Goal: Navigation & Orientation: Find specific page/section

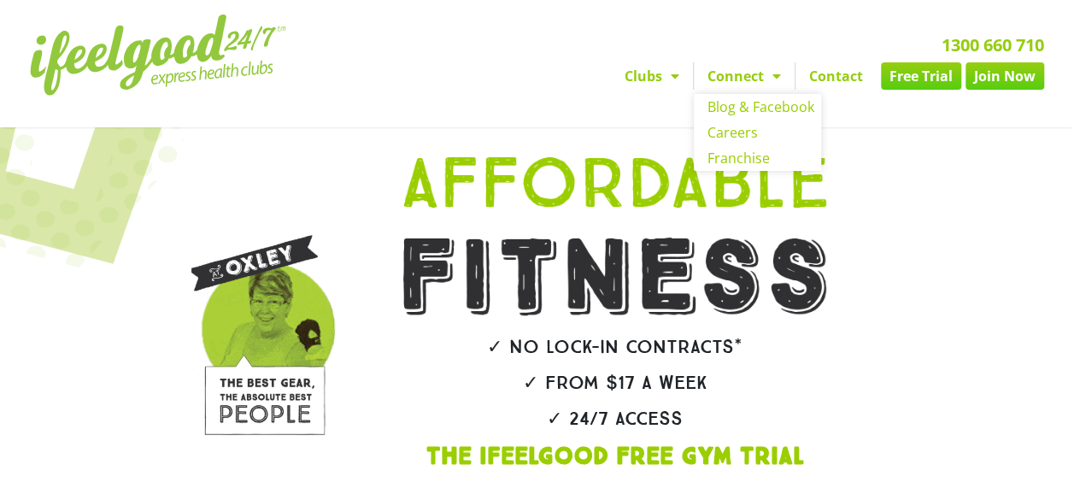
click at [779, 74] on span "Menu" at bounding box center [772, 76] width 17 height 31
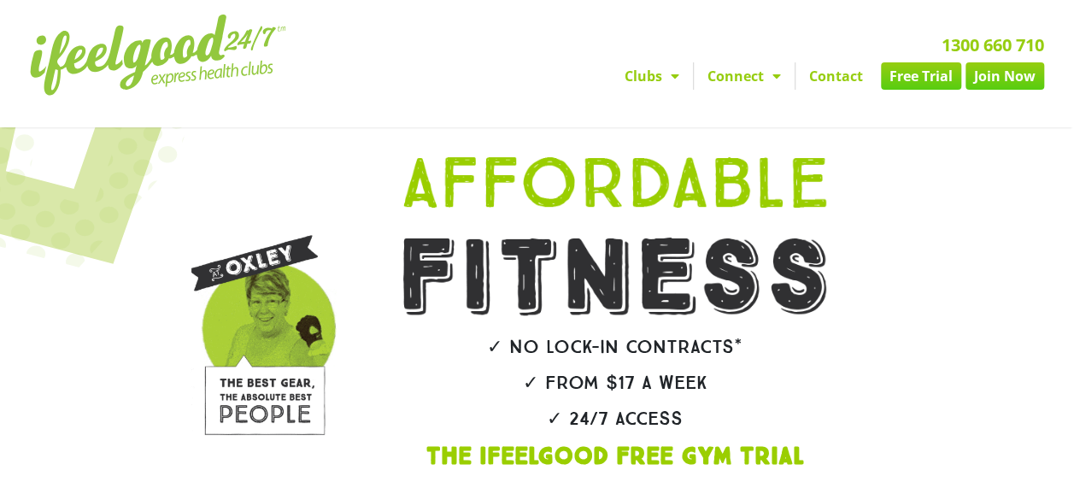
click at [779, 74] on span "Menu" at bounding box center [772, 76] width 17 height 31
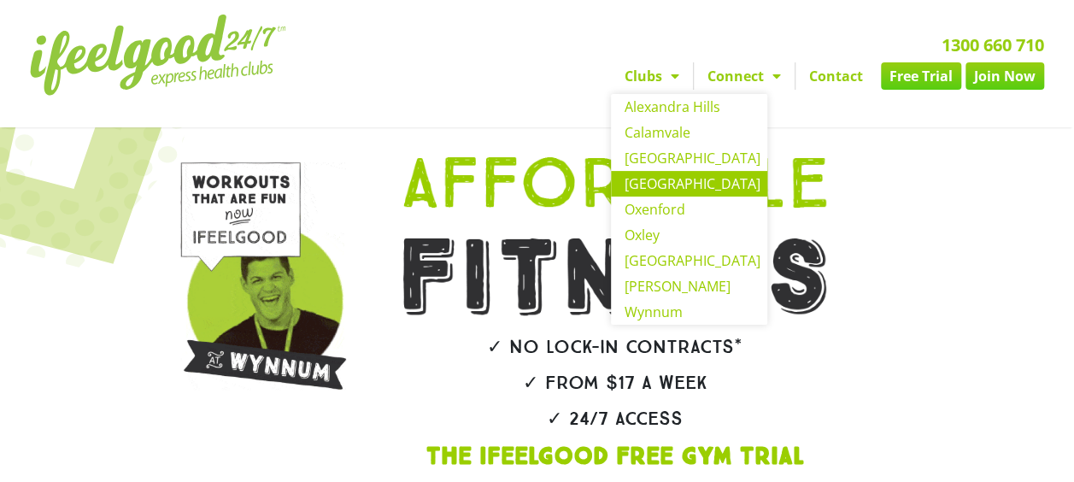
click at [650, 185] on link "[GEOGRAPHIC_DATA]" at bounding box center [689, 184] width 156 height 26
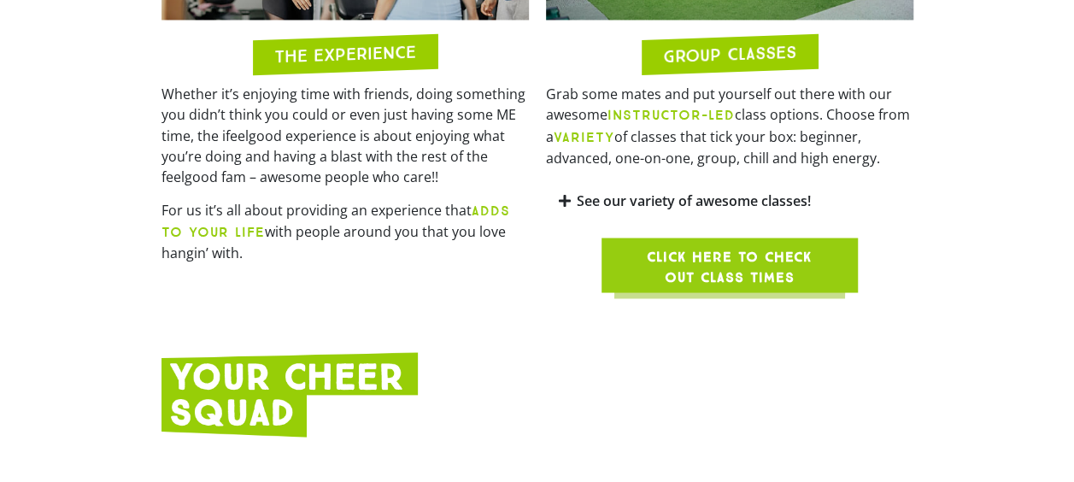
scroll to position [1497, 0]
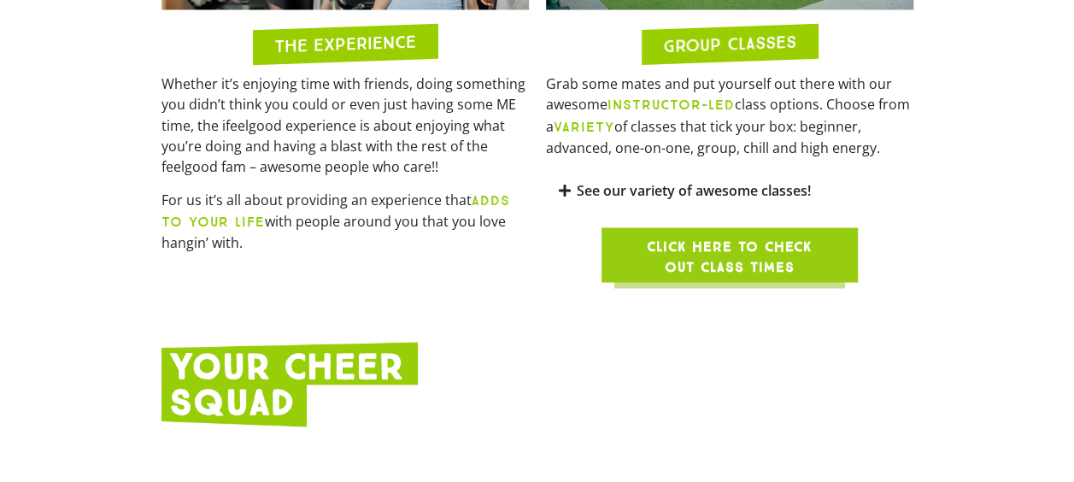
click at [694, 236] on span "Click here to check out class times" at bounding box center [730, 256] width 174 height 41
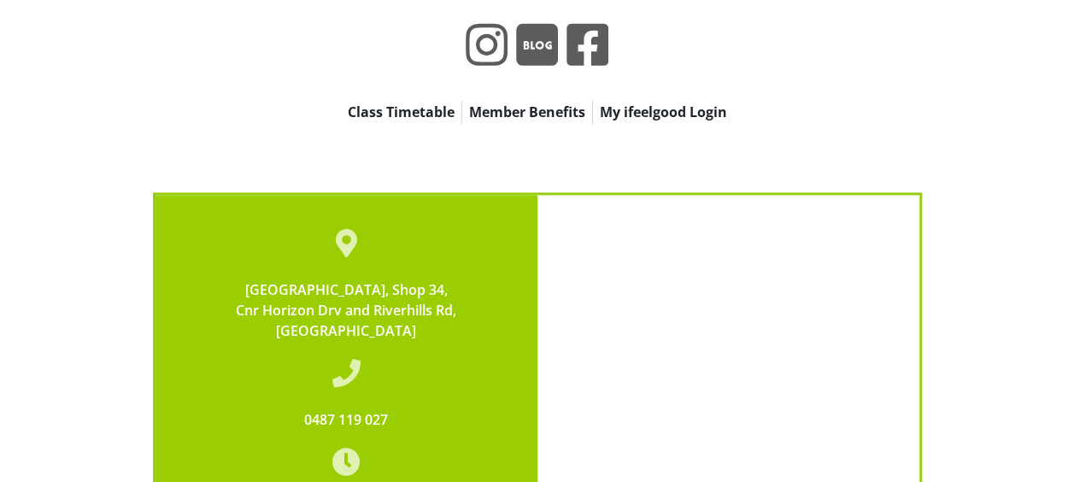
scroll to position [4347, 0]
click at [650, 99] on link "My ifeelgood Login" at bounding box center [663, 111] width 141 height 24
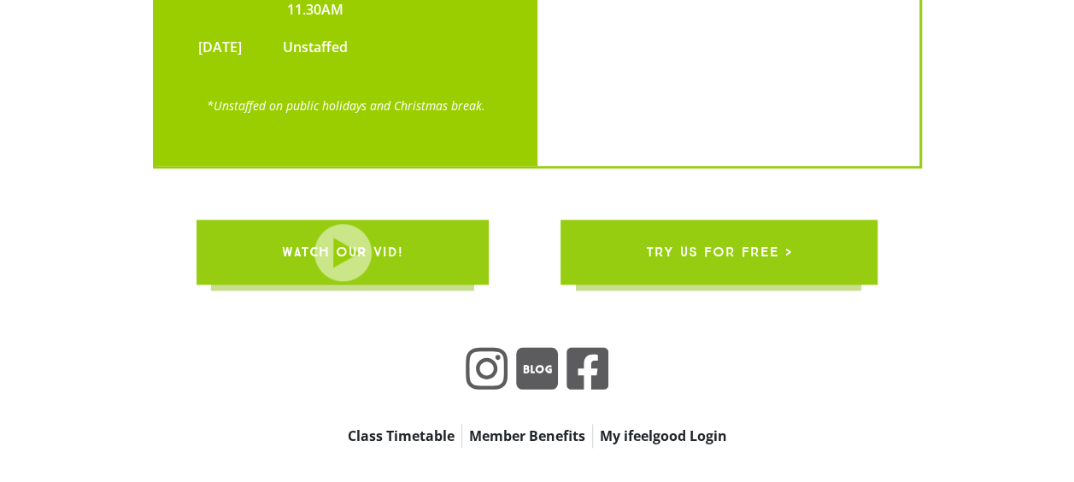
scroll to position [4021, 0]
